Goal: Information Seeking & Learning: Learn about a topic

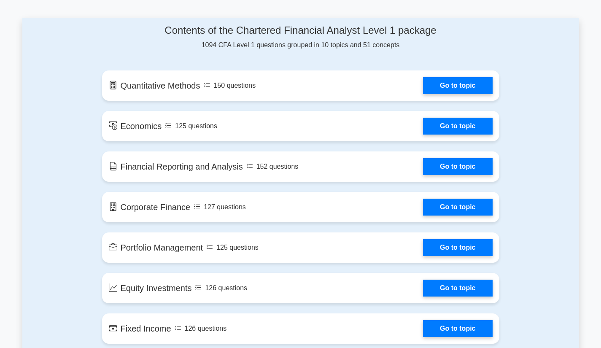
scroll to position [432, 0]
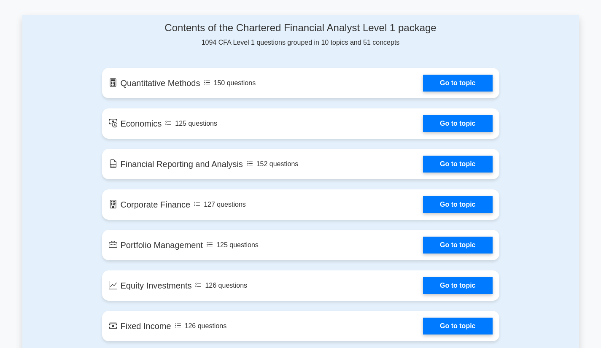
click at [460, 75] on link "Go to topic" at bounding box center [457, 83] width 69 height 17
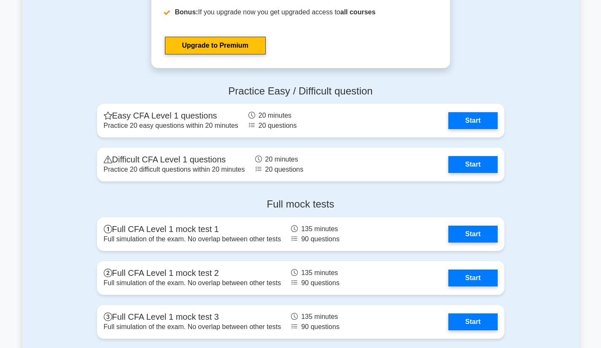
scroll to position [1030, 0]
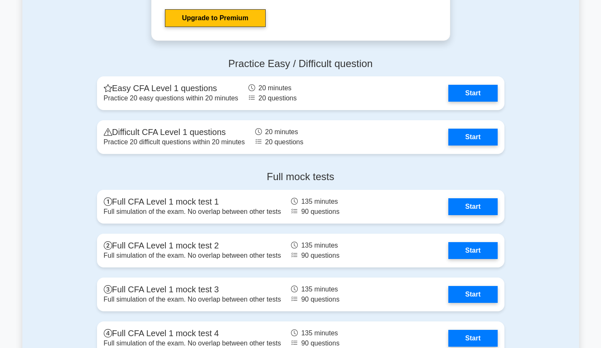
click at [481, 202] on link "Start" at bounding box center [472, 206] width 49 height 17
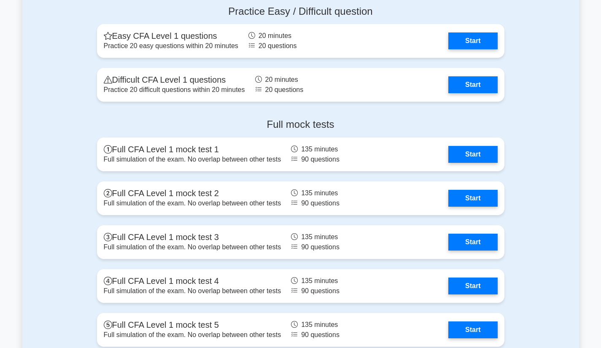
scroll to position [1088, 0]
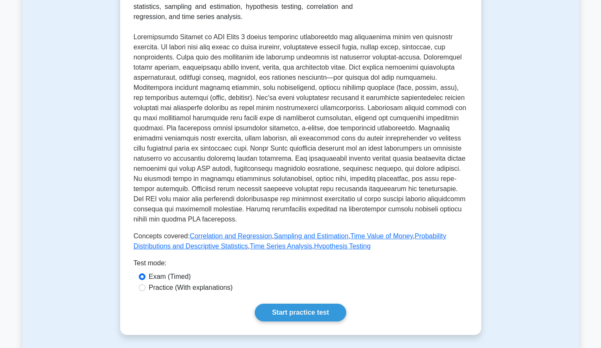
scroll to position [183, 0]
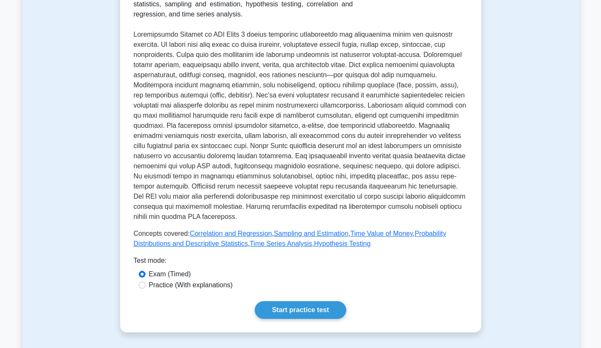
click at [206, 281] on label "Practice (With explanations)" at bounding box center [191, 285] width 84 height 10
click at [145, 282] on input "Practice (With explanations)" at bounding box center [142, 285] width 7 height 7
radio input "true"
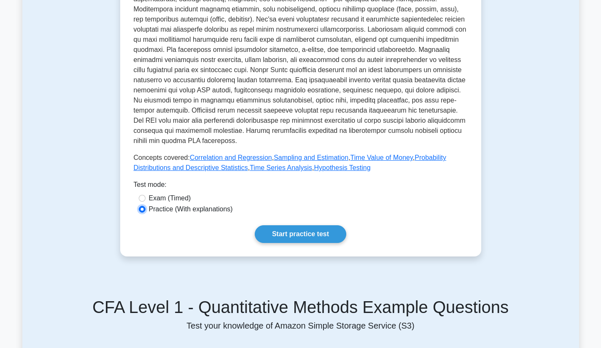
scroll to position [259, 0]
click at [301, 231] on link "Start practice test" at bounding box center [300, 234] width 91 height 18
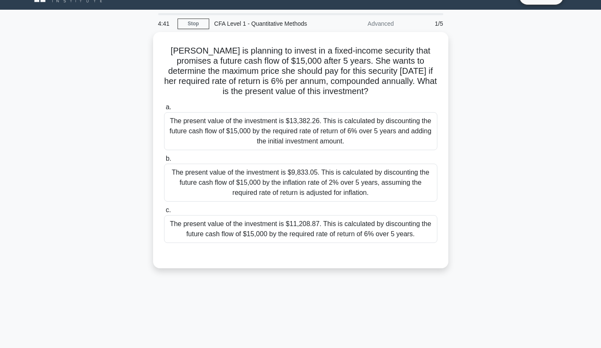
scroll to position [16, 0]
